Goal: Task Accomplishment & Management: Complete application form

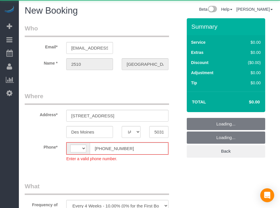
select select "IA"
select select "string:[GEOGRAPHIC_DATA]"
select select "object:1911"
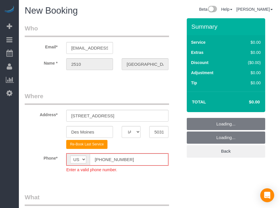
click at [1, 151] on div "Beta Add Booking Bookings Active Bookings Cancelled Bookings Quote Inquiries Do…" at bounding box center [9, 104] width 19 height 208
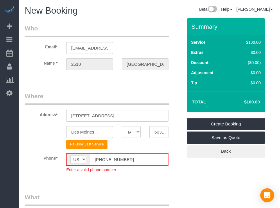
click at [100, 160] on input "[PHONE_NUMBER]" at bounding box center [129, 160] width 78 height 12
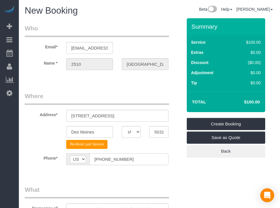
type input "[PHONE_NUMBER]"
drag, startPoint x: 210, startPoint y: 184, endPoint x: 201, endPoint y: 181, distance: 10.2
drag, startPoint x: 201, startPoint y: 181, endPoint x: 187, endPoint y: 181, distance: 14.2
drag, startPoint x: 187, startPoint y: 181, endPoint x: 218, endPoint y: 177, distance: 32.0
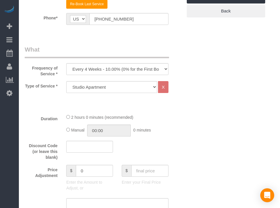
scroll to position [174, 0]
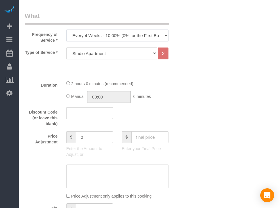
click at [153, 33] on select "Every 6 Weeks (0% for the First Booking) One Time Every 8 Weeks (0% for the Fir…" at bounding box center [117, 36] width 102 height 12
select select "object:1913"
click at [66, 30] on select "Every 6 Weeks (0% for the First Booking) One Time Every 8 Weeks (0% for the Fir…" at bounding box center [117, 36] width 102 height 12
click at [138, 49] on select "Studio Apartment 1 Bedroom Home 2 Bedroom Home 3 Bedroom Home 4 Bedroom Home 5 …" at bounding box center [111, 54] width 91 height 12
select select "18"
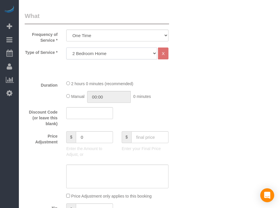
click at [66, 48] on select "Studio Apartment 1 Bedroom Home 2 Bedroom Home 3 Bedroom Home 4 Bedroom Home 5 …" at bounding box center [111, 54] width 91 height 12
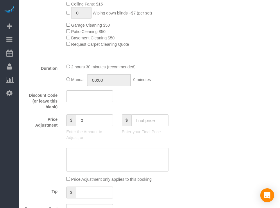
scroll to position [377, 0]
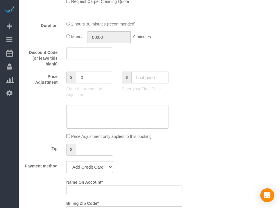
click at [145, 81] on input "text" at bounding box center [149, 78] width 37 height 12
type input "80"
click at [214, 84] on div "Who Email* [EMAIL_ADDRESS][DOMAIN_NAME] Name * 2510 [GEOGRAPHIC_DATA] Where Add…" at bounding box center [149, 156] width 249 height 1030
click at [102, 168] on select "Add Credit Card Cash Check Paypal" at bounding box center [89, 167] width 47 height 12
type input "-79"
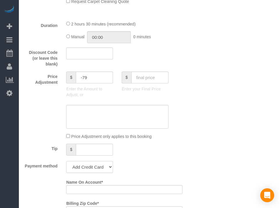
select select "string:check"
click at [66, 163] on select "Add Credit Card Cash Check Paypal" at bounding box center [89, 167] width 47 height 12
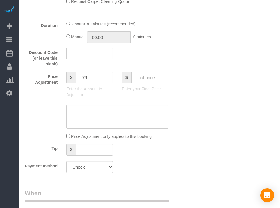
drag, startPoint x: 209, startPoint y: 138, endPoint x: 183, endPoint y: 152, distance: 29.1
click at [183, 152] on div "Tip $" at bounding box center [103, 150] width 166 height 13
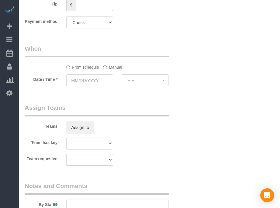
scroll to position [523, 0]
click at [95, 83] on input "text" at bounding box center [89, 80] width 47 height 12
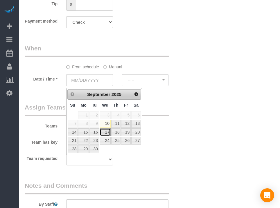
click at [107, 133] on link "17" at bounding box center [105, 133] width 11 height 8
type input "[DATE]"
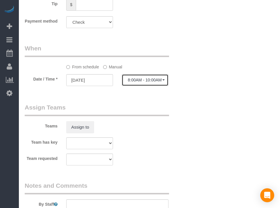
click at [138, 82] on span "8:00AM - 10:00AM" at bounding box center [145, 80] width 35 height 5
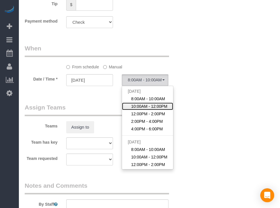
click at [155, 109] on span "10:00AM - 12:00PM" at bounding box center [149, 107] width 36 height 6
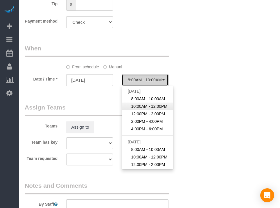
select select "spot2"
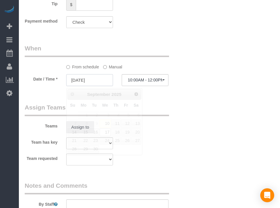
click at [102, 86] on input "[DATE]" at bounding box center [89, 80] width 47 height 12
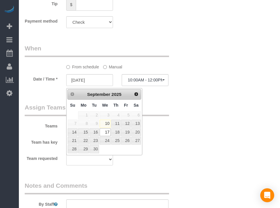
click at [154, 56] on legend "When" at bounding box center [97, 50] width 144 height 13
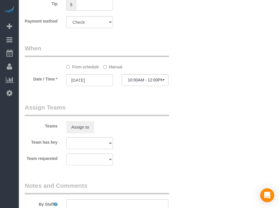
click at [111, 68] on label "Manual" at bounding box center [112, 66] width 19 height 8
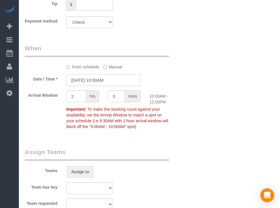
click at [106, 82] on input "[DATE] 10:00AM" at bounding box center [103, 80] width 74 height 12
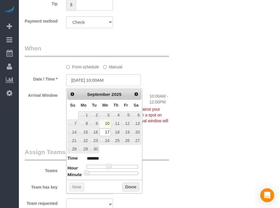
click at [108, 177] on div "Prev Next [DATE] Su Mo Tu We Th Fr Sa 1 2 3 4 5 6 7 8 9 10 11 12 13 14 15 16 17…" at bounding box center [104, 141] width 76 height 106
type input "[DATE] 10:30AM"
type input "*******"
click at [113, 174] on div at bounding box center [112, 173] width 52 height 3
click at [130, 190] on button "Done" at bounding box center [130, 187] width 17 height 9
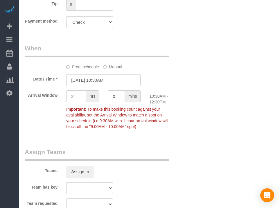
drag, startPoint x: 172, startPoint y: 185, endPoint x: 154, endPoint y: 190, distance: 18.8
drag, startPoint x: 154, startPoint y: 190, endPoint x: 145, endPoint y: 191, distance: 9.1
drag, startPoint x: 145, startPoint y: 191, endPoint x: 185, endPoint y: 173, distance: 43.8
click at [144, 186] on div "Team has key Alexsa [GEOGRAPHIC_DATA] Audrianna [PERSON_NAME][GEOGRAPHIC_DATA] …" at bounding box center [103, 189] width 166 height 12
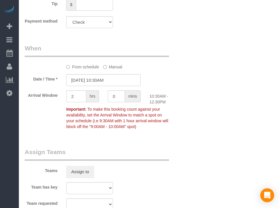
drag, startPoint x: 196, startPoint y: 141, endPoint x: 184, endPoint y: 149, distance: 14.1
drag, startPoint x: 184, startPoint y: 149, endPoint x: 172, endPoint y: 151, distance: 12.4
drag, startPoint x: 172, startPoint y: 151, endPoint x: 190, endPoint y: 148, distance: 18.8
click at [158, 151] on legend "Assign Teams" at bounding box center [97, 154] width 144 height 13
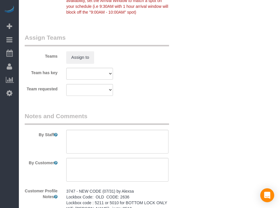
scroll to position [697, 0]
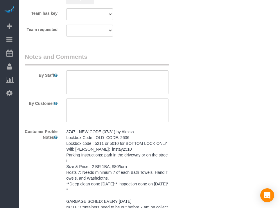
click at [138, 141] on pre "3747 - NEW CODE (07/31) by Alexsa Lockbox Code: OLD CODE: 2636 Lockbox code : 5…" at bounding box center [117, 172] width 102 height 87
click at [0, 0] on textarea "3747 - NEW CODE (07/31) by Alexsa Lockbox Code: OLD CODE: 2636 Lockbox code : 5…" at bounding box center [0, 0] width 0 height 0
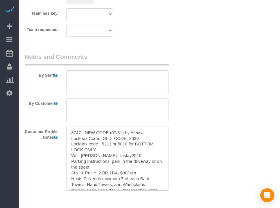
click at [149, 90] on textarea at bounding box center [117, 83] width 102 height 24
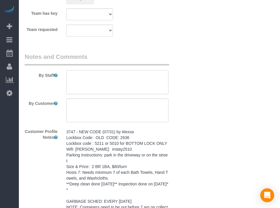
paste textarea "3747 - NEW CODE (07/31) by Alexsa Lockbox Code: OLD CODE: 2636 Lockbox code : 5…"
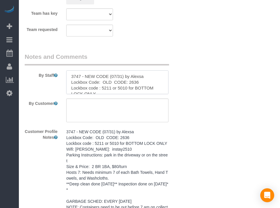
scroll to position [78, 0]
type textarea "3747 - NEW CODE (07/31) by Alexsa Lockbox Code: OLD CODE: 2636 Lockbox code : 5…"
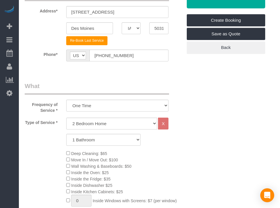
scroll to position [32, 0]
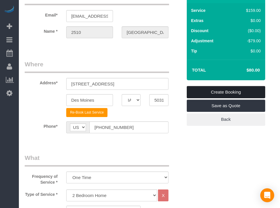
click at [228, 93] on link "Create Booking" at bounding box center [226, 92] width 78 height 12
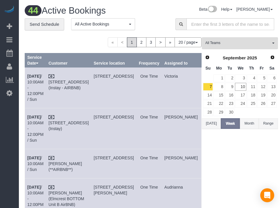
click at [7, 127] on div "Beta Add Booking Bookings Active Bookings Cancelled Bookings Quote Inquiries Do…" at bounding box center [9, 104] width 19 height 208
